Goal: Find specific page/section: Find specific page/section

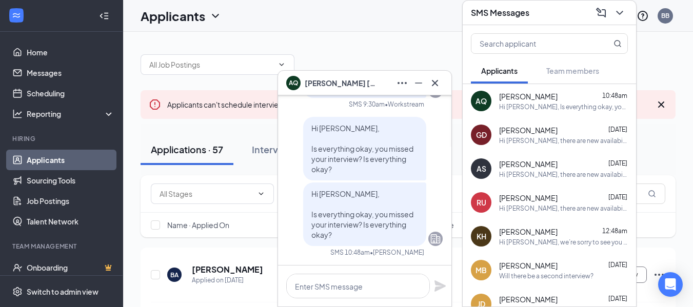
click at [443, 86] on div "AQ [PERSON_NAME]" at bounding box center [364, 83] width 173 height 25
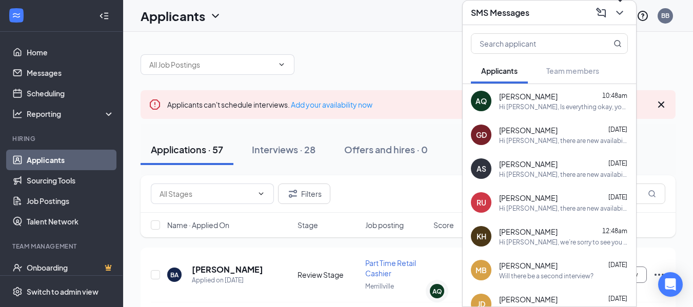
click at [621, 14] on icon "ChevronDown" at bounding box center [620, 13] width 12 height 12
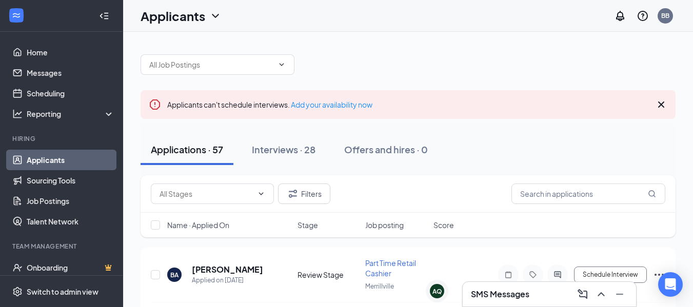
click at [68, 154] on link "Applicants" at bounding box center [71, 160] width 88 height 21
click at [496, 298] on h3 "SMS Messages" at bounding box center [500, 294] width 59 height 11
